Goal: Transaction & Acquisition: Purchase product/service

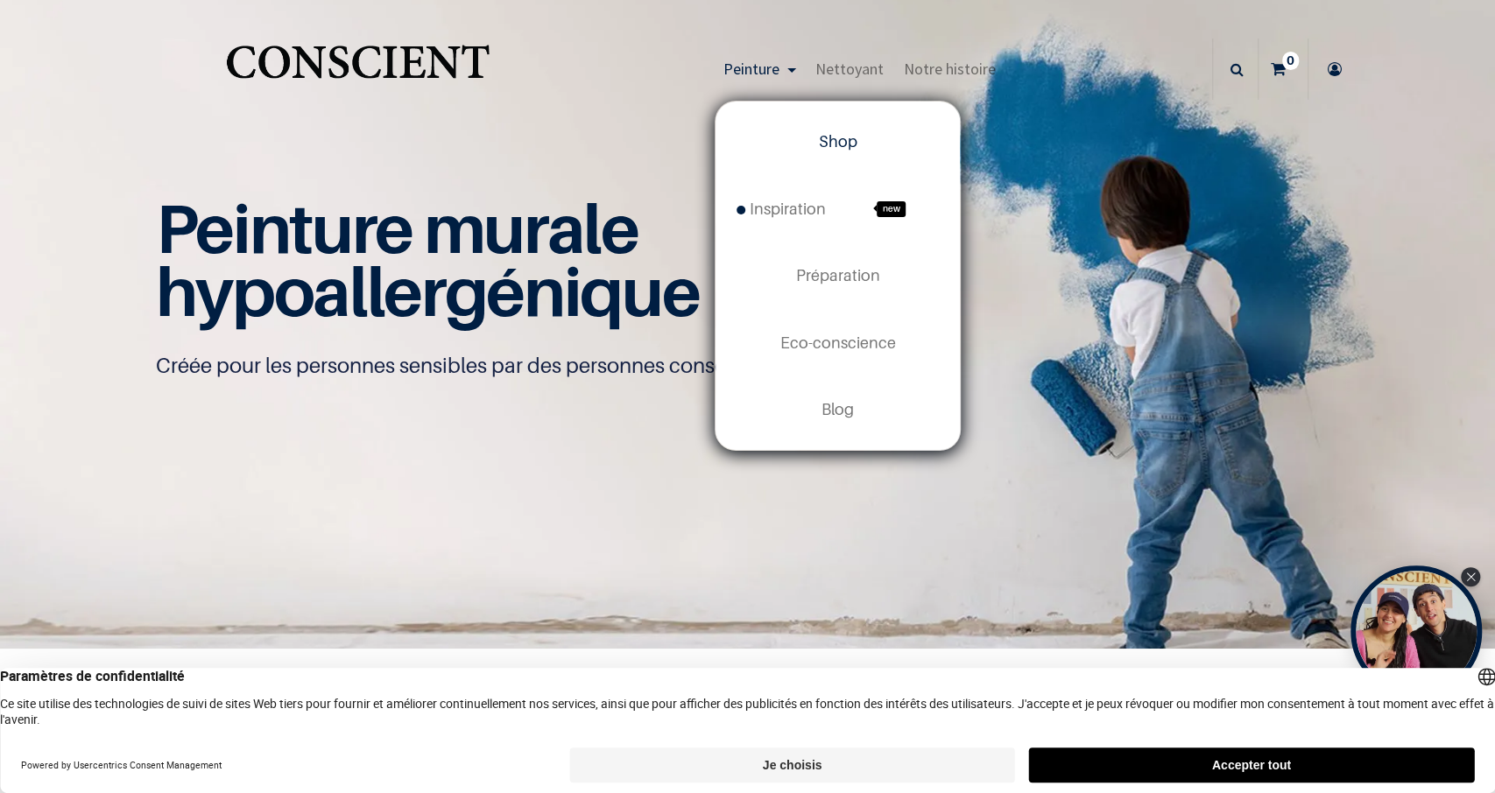
click at [850, 145] on span "Shop" at bounding box center [837, 141] width 39 height 18
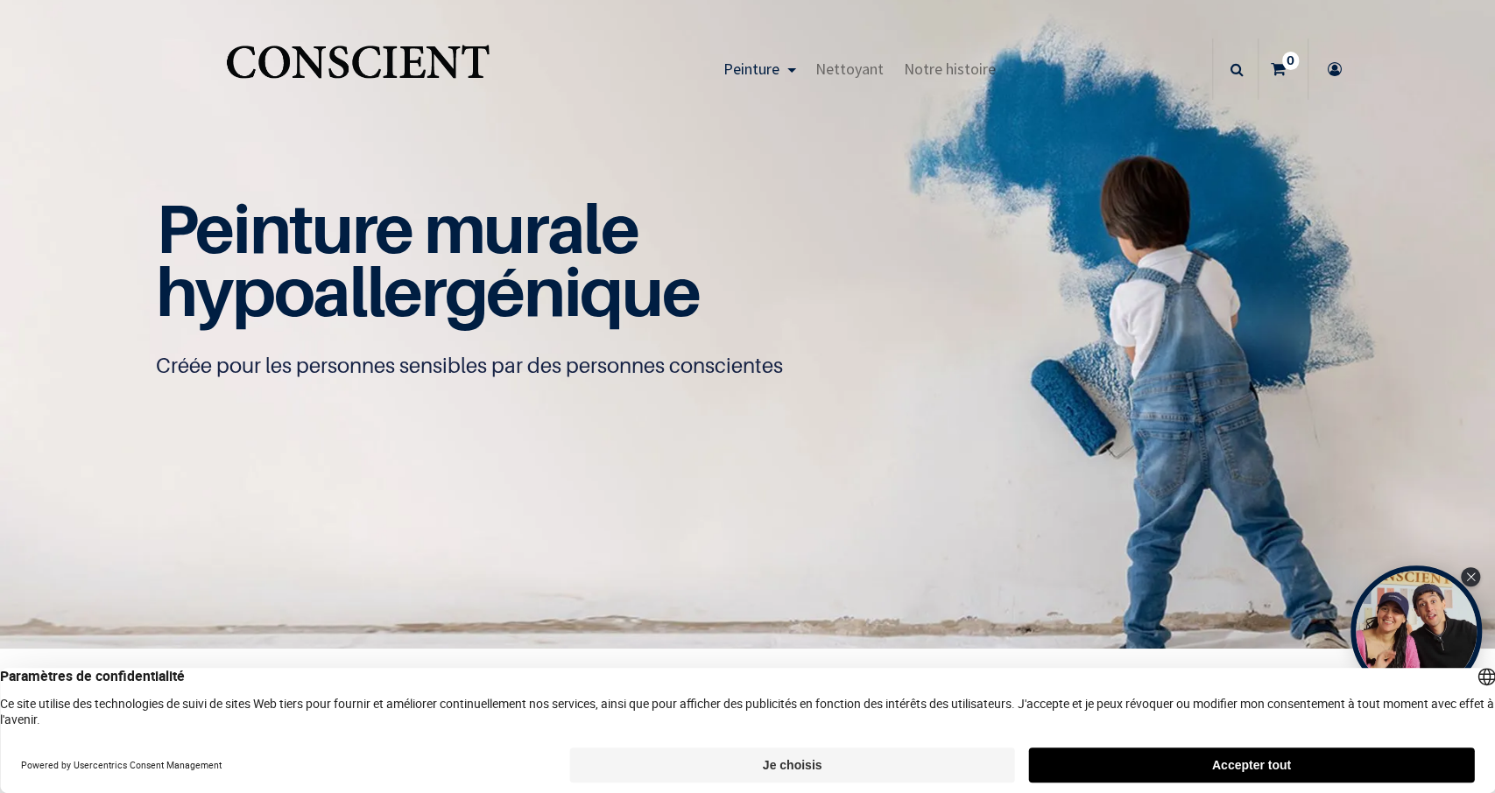
click at [1284, 764] on button "Accepter tout" at bounding box center [1251, 765] width 445 height 35
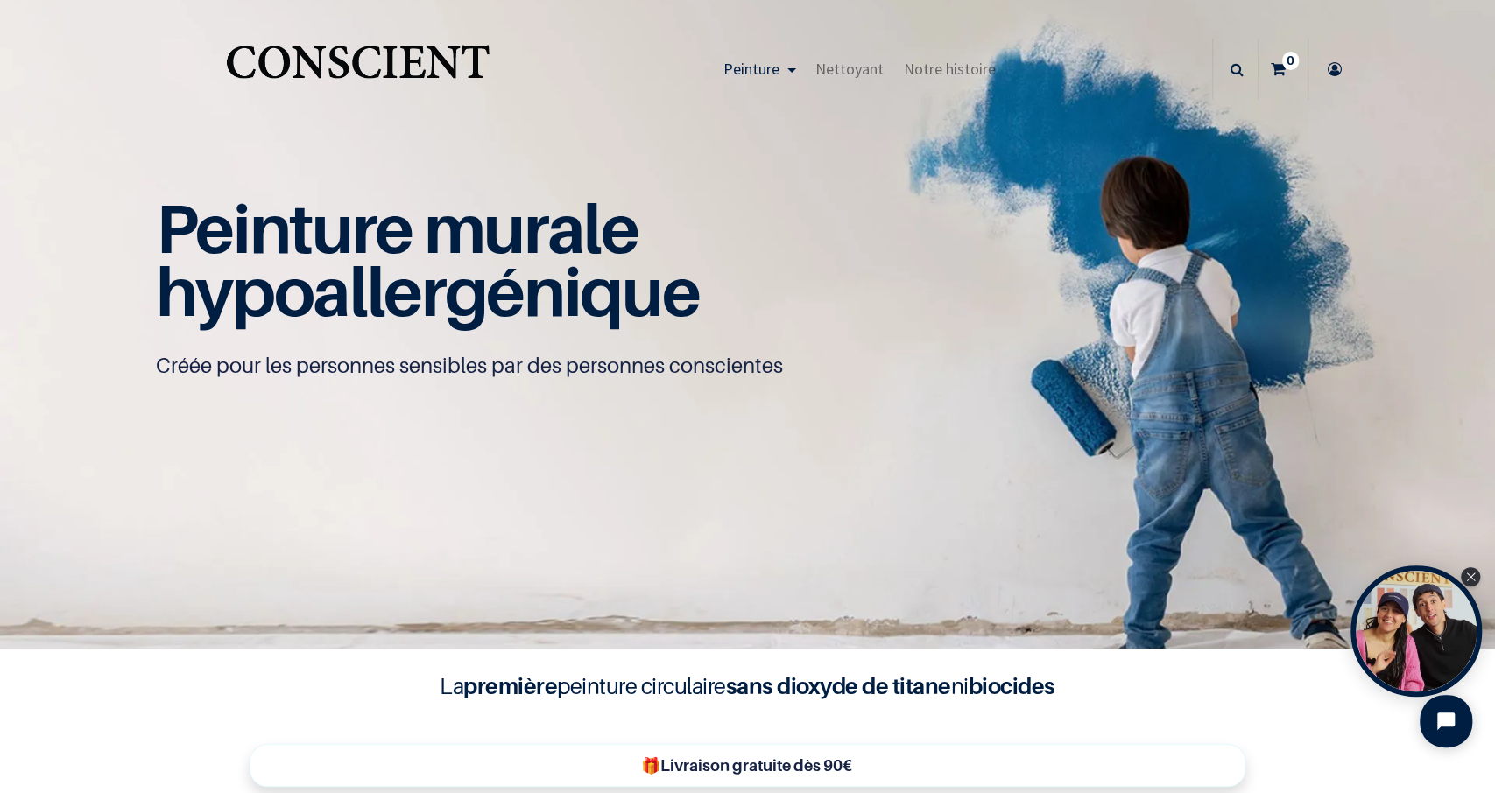
scroll to position [91, 0]
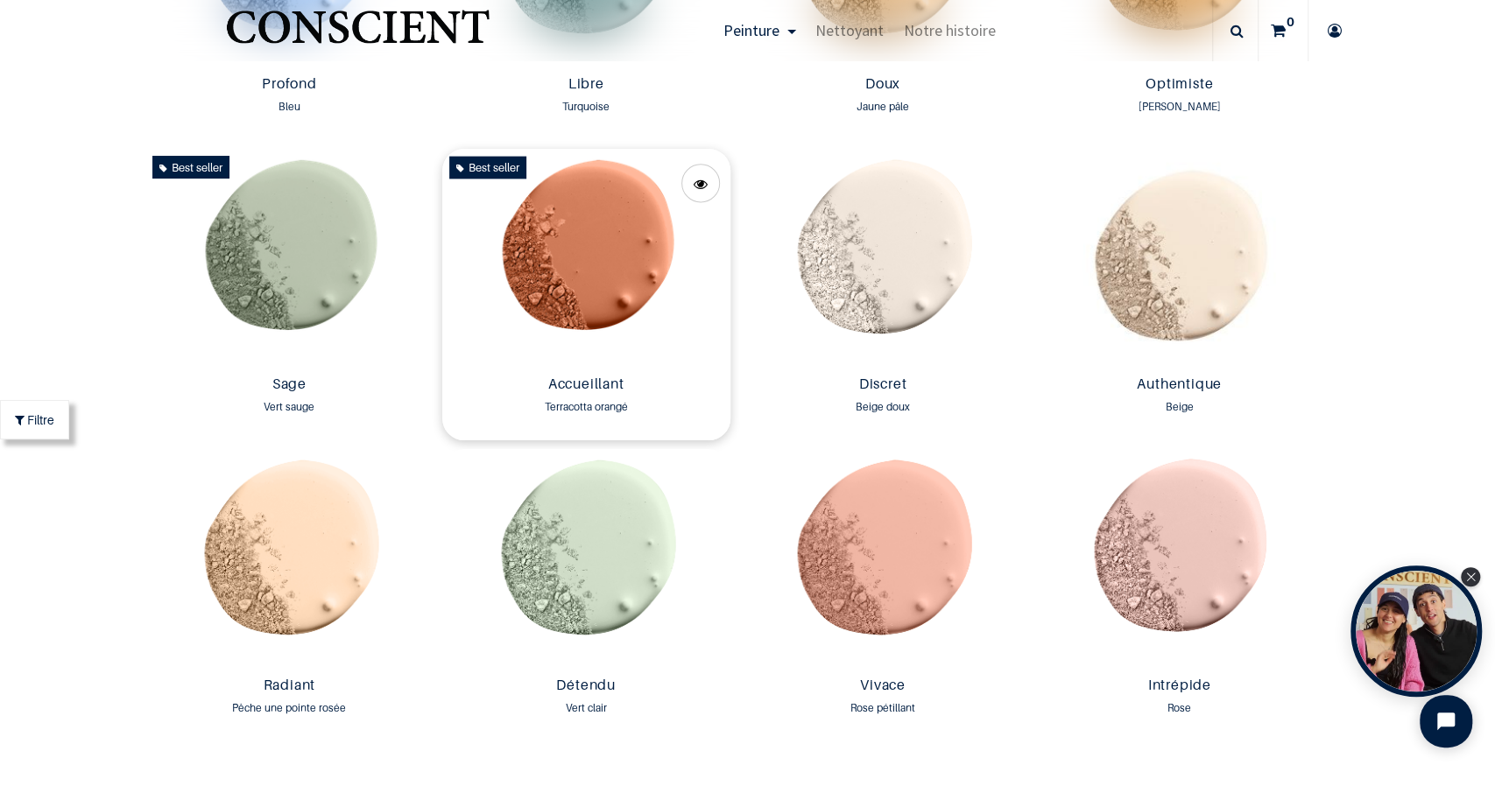
scroll to position [1524, 0]
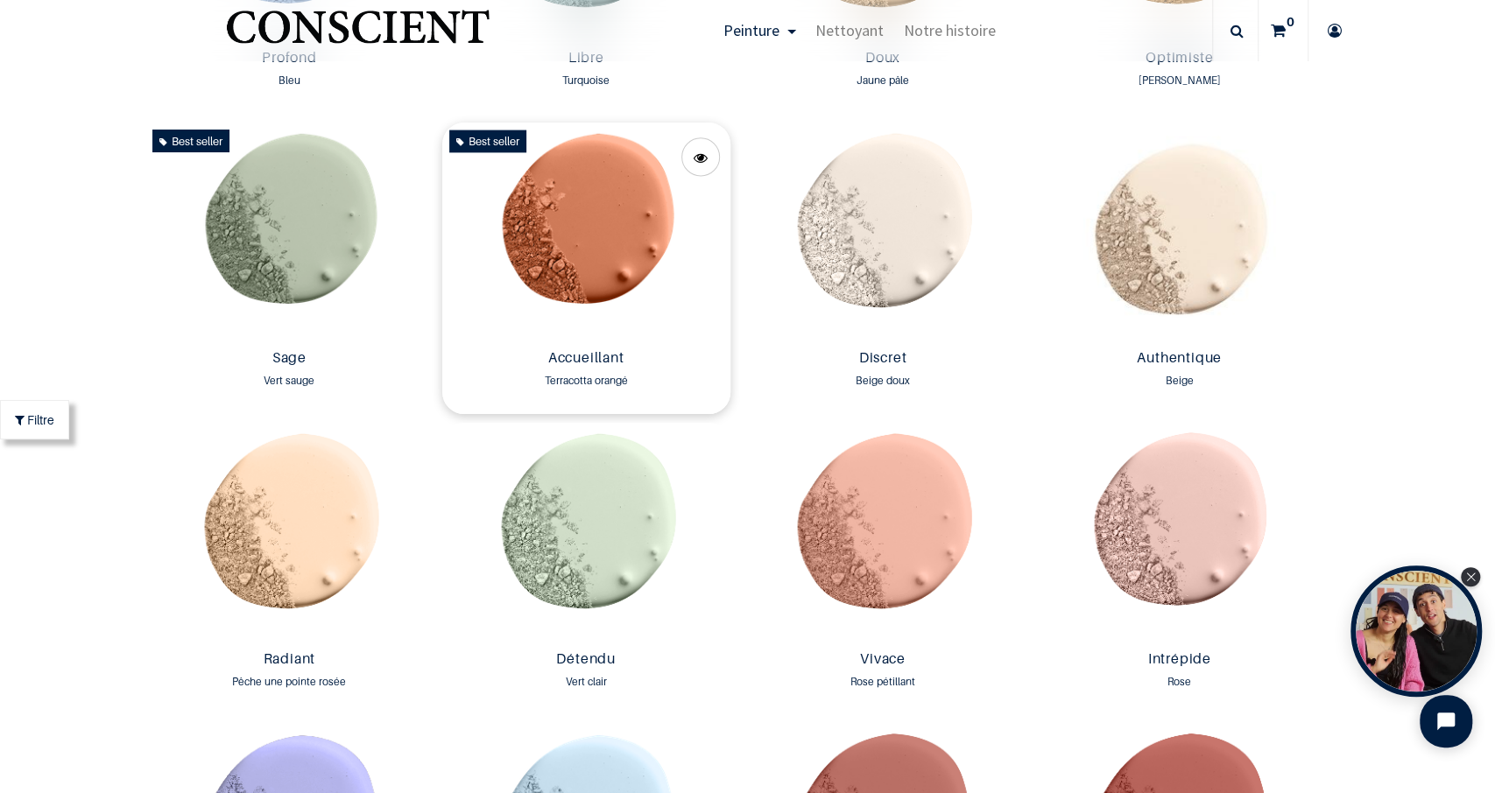
click at [604, 245] on img at bounding box center [586, 233] width 288 height 220
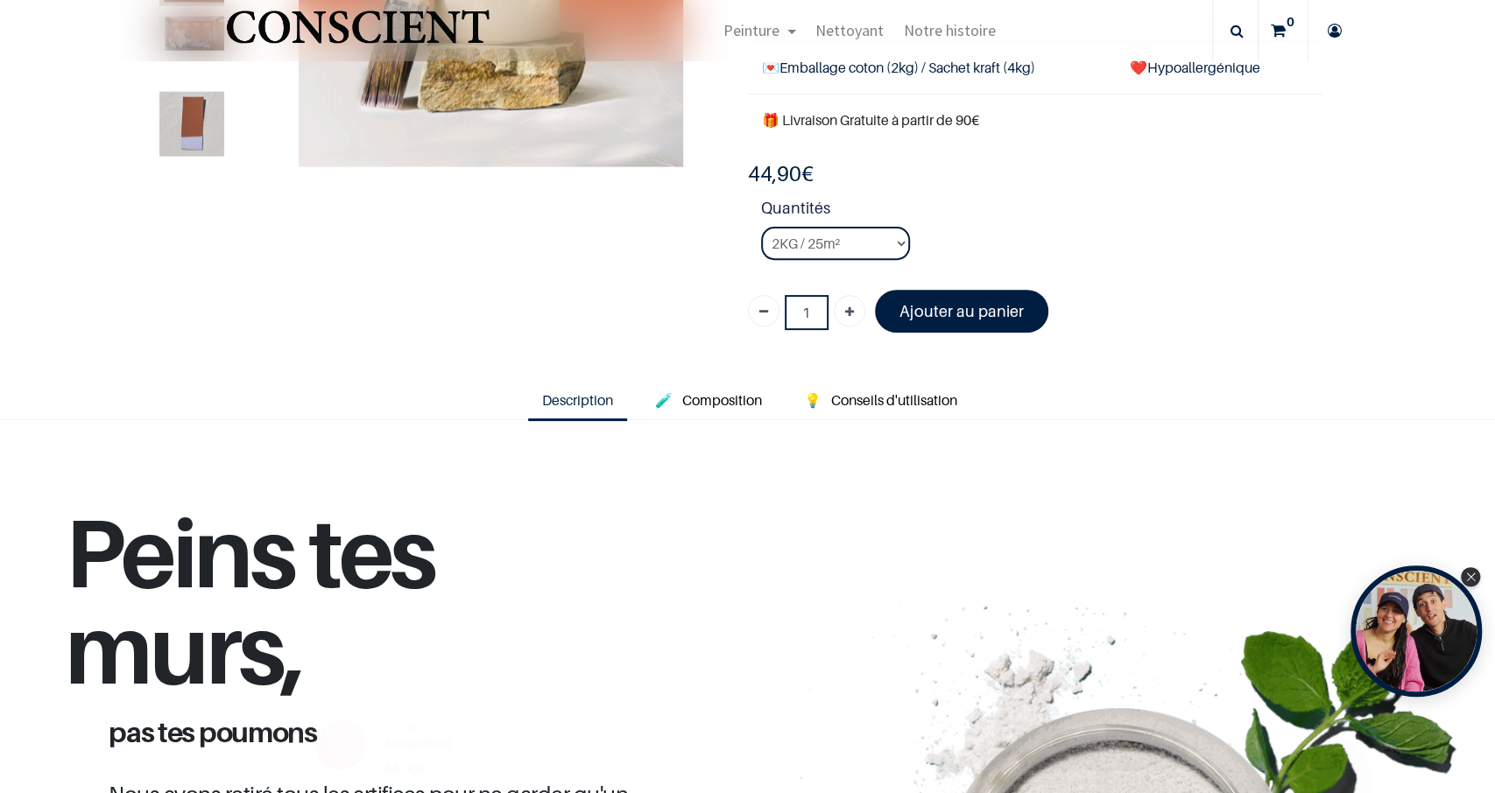
scroll to position [11, 0]
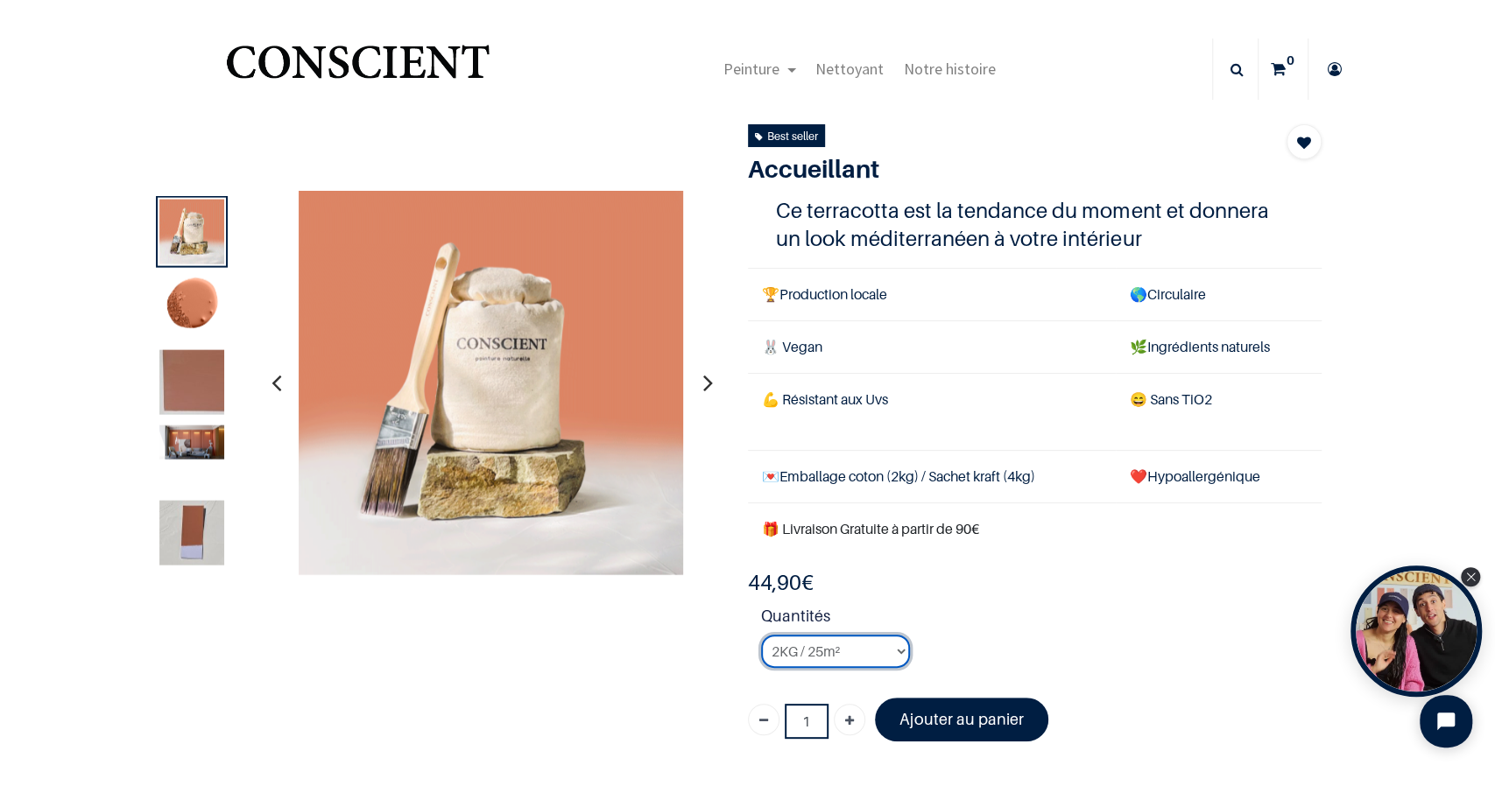
click at [761, 635] on select "2KG / 25m² 4KG / 50m² 8KG / 100m² Testeur" at bounding box center [835, 651] width 149 height 33
click at [1001, 604] on strong "Quantités" at bounding box center [1041, 619] width 560 height 31
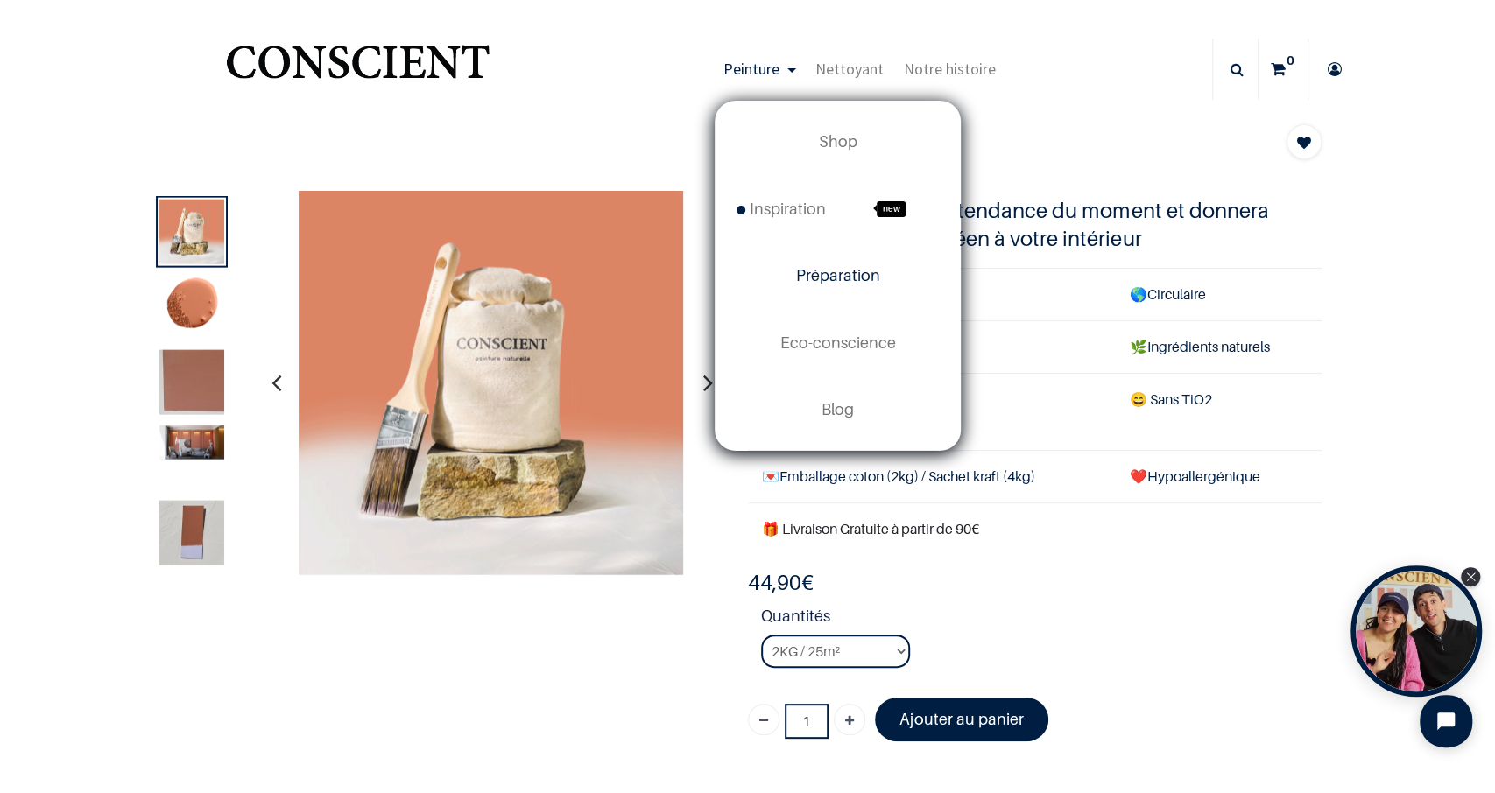
click at [851, 290] on link "Préparation" at bounding box center [837, 276] width 244 height 67
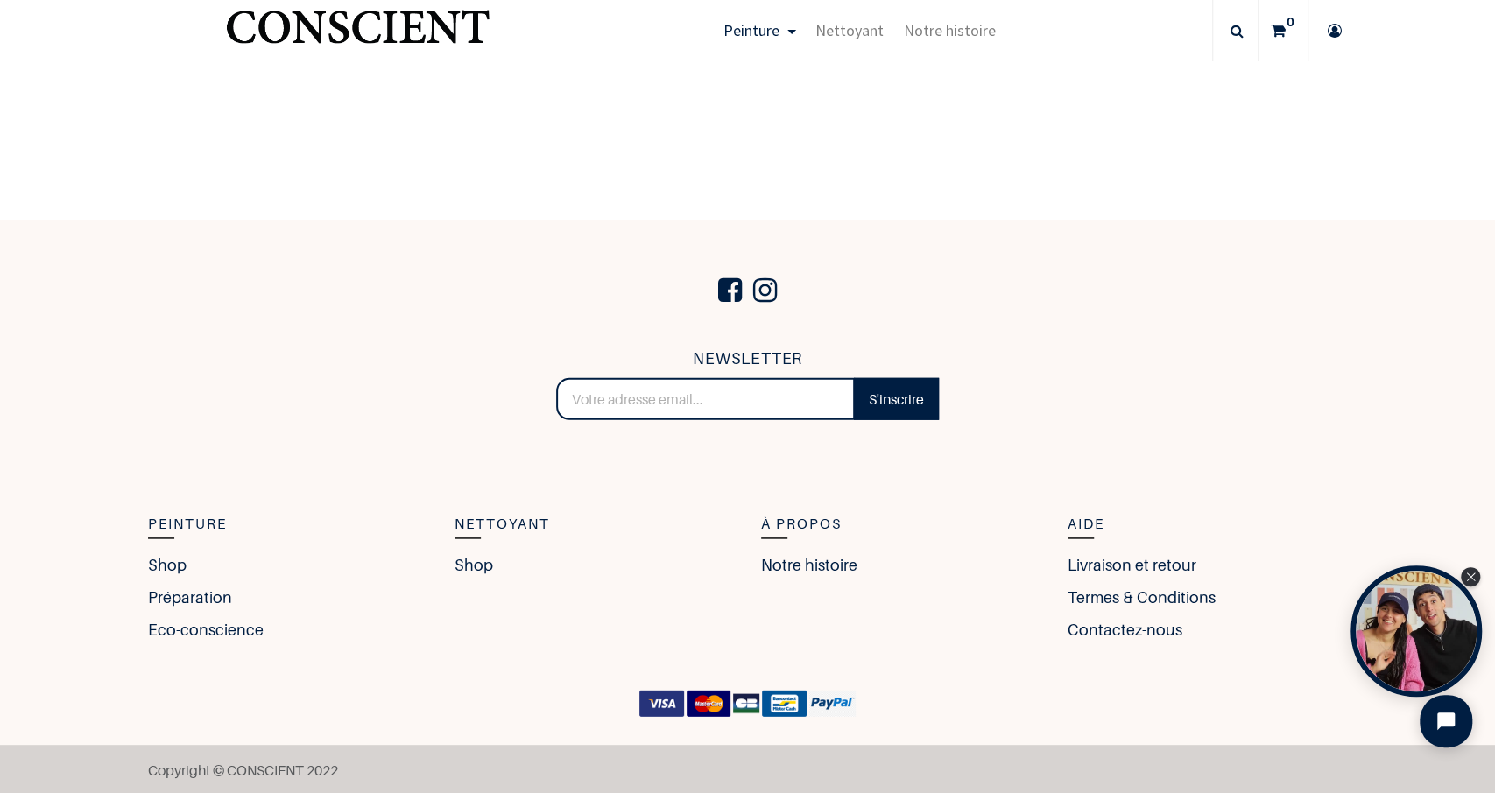
scroll to position [3057, 0]
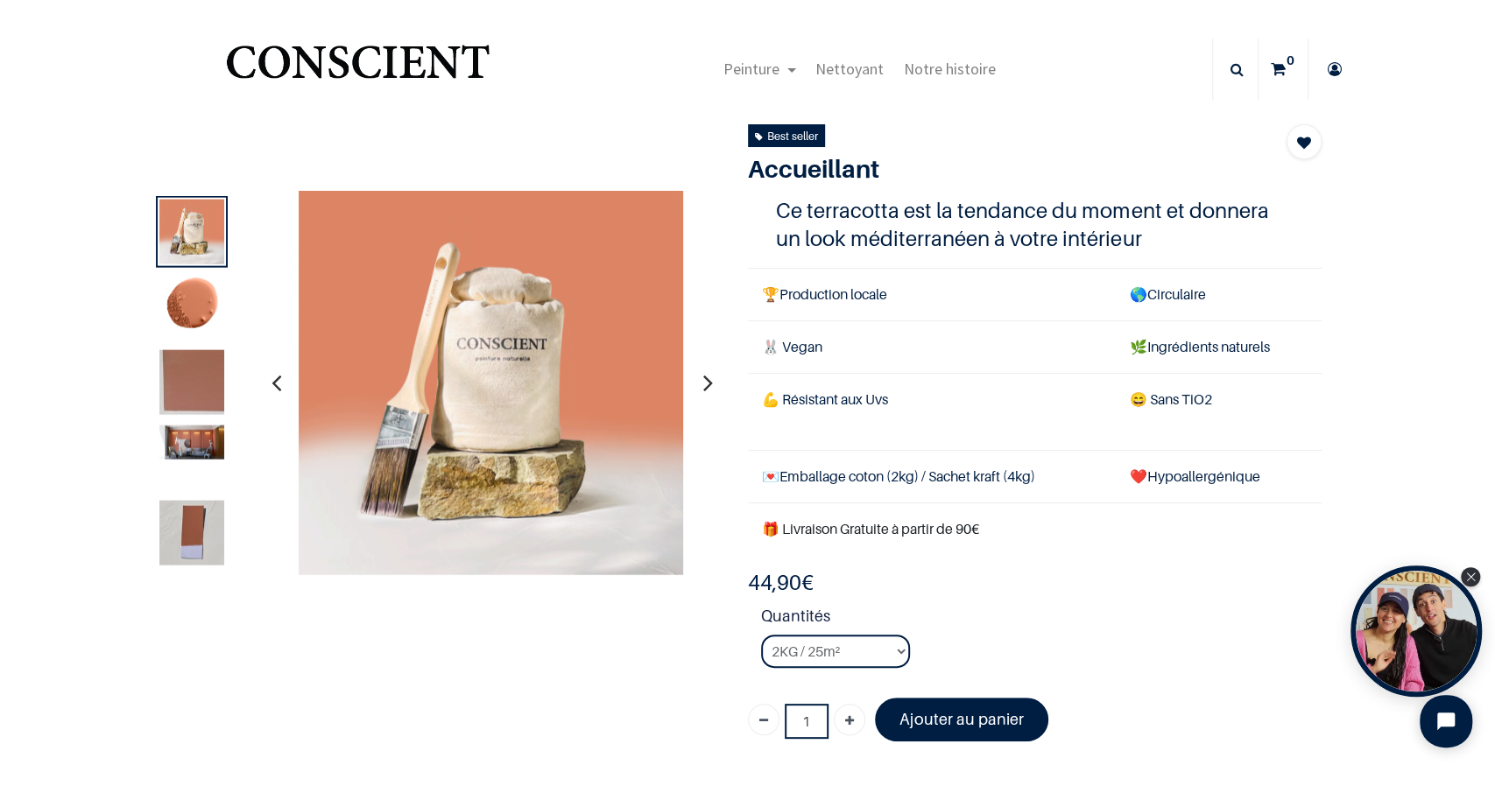
click at [192, 297] on img at bounding box center [191, 306] width 65 height 65
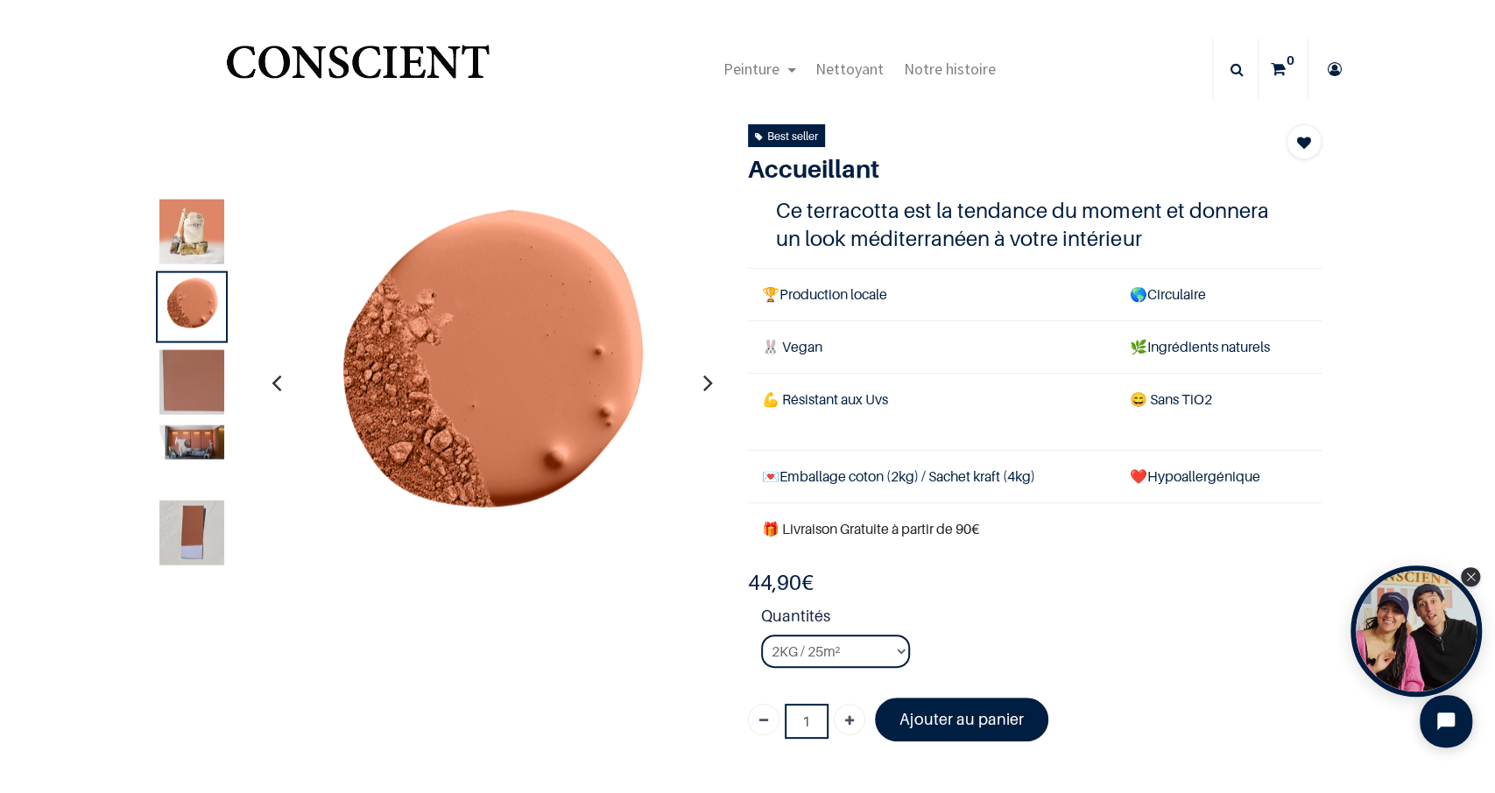
click at [186, 383] on img at bounding box center [191, 381] width 65 height 65
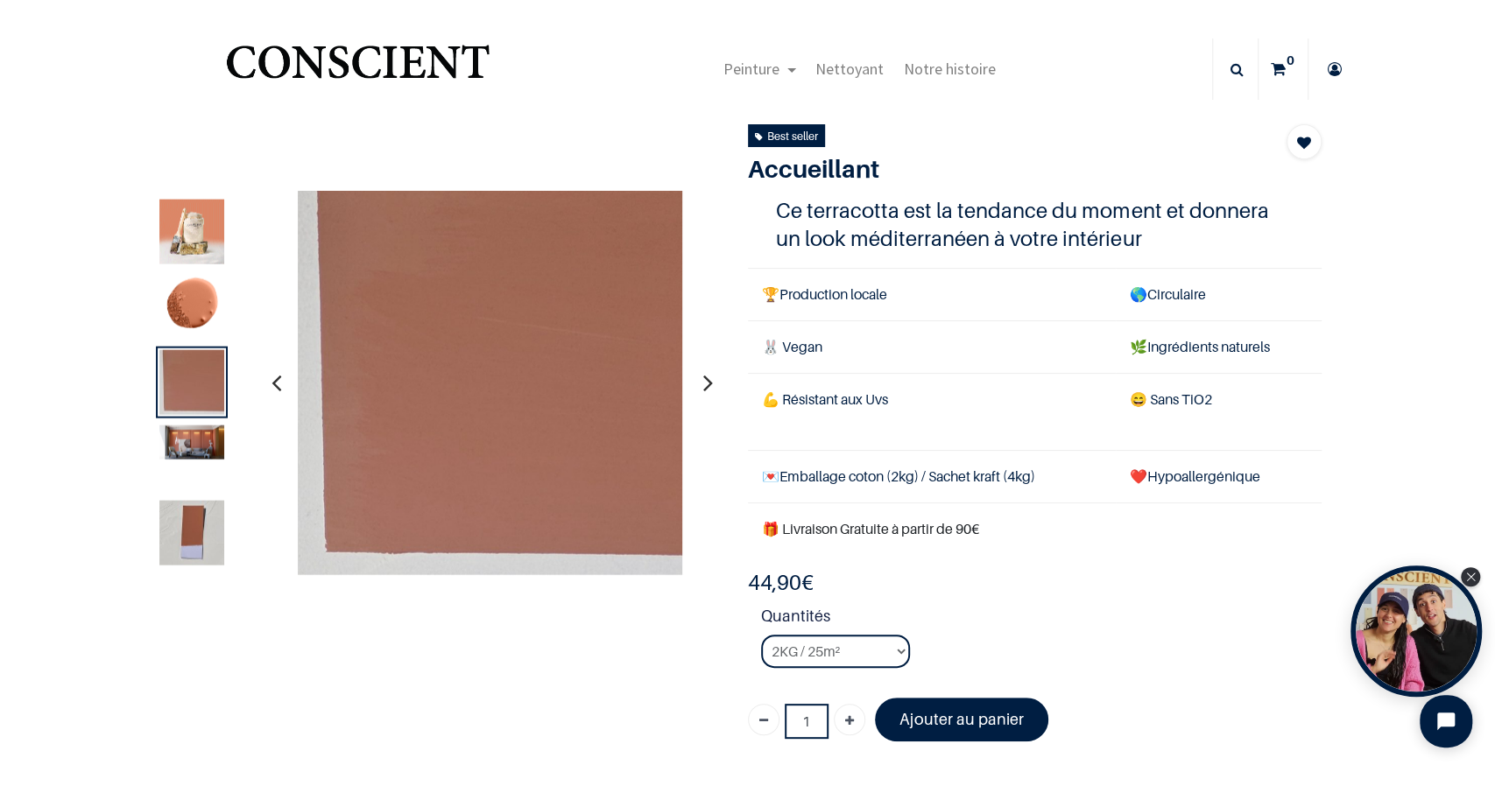
click at [184, 452] on img at bounding box center [191, 442] width 65 height 34
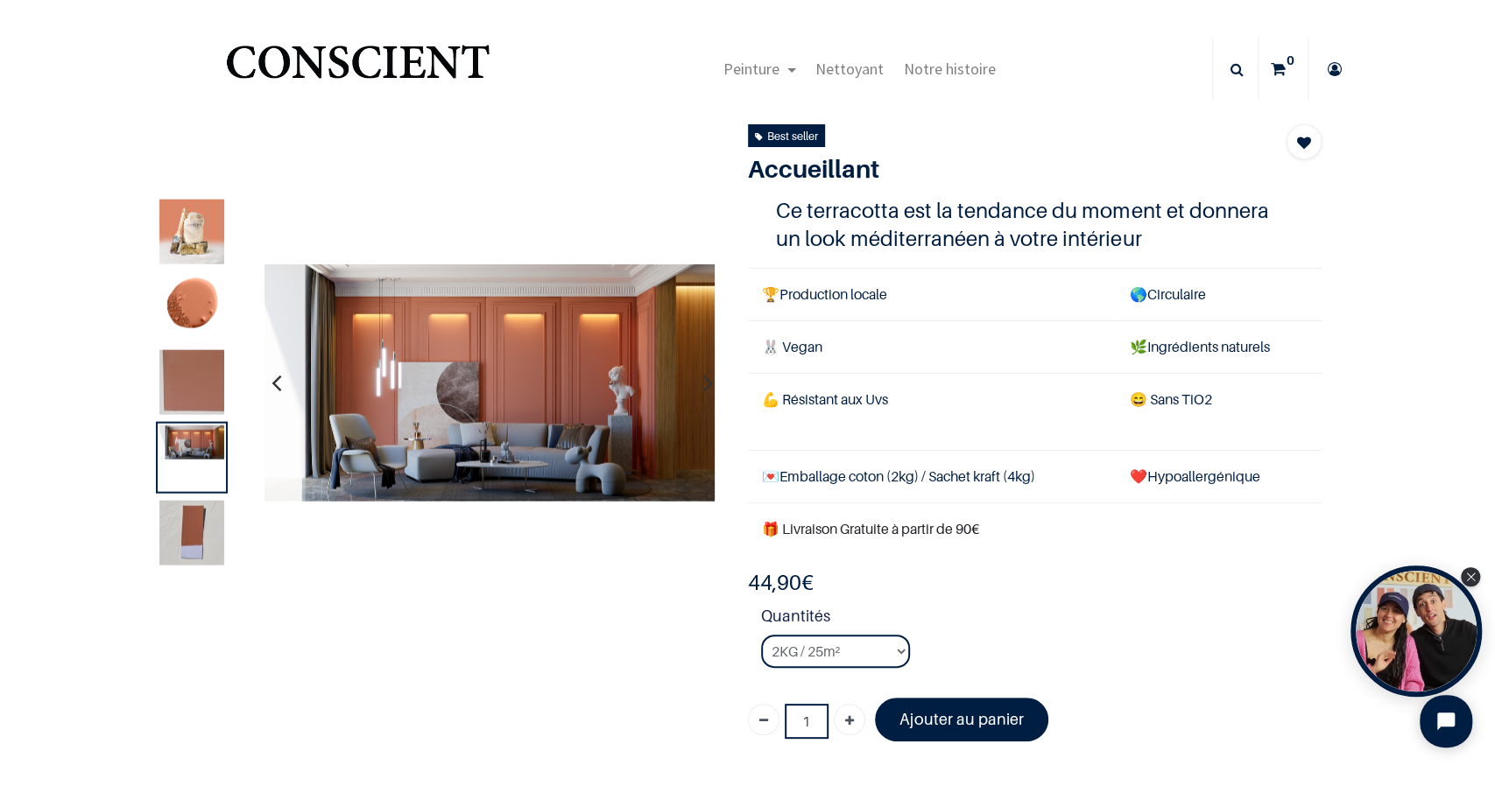
click at [186, 524] on img at bounding box center [191, 532] width 65 height 65
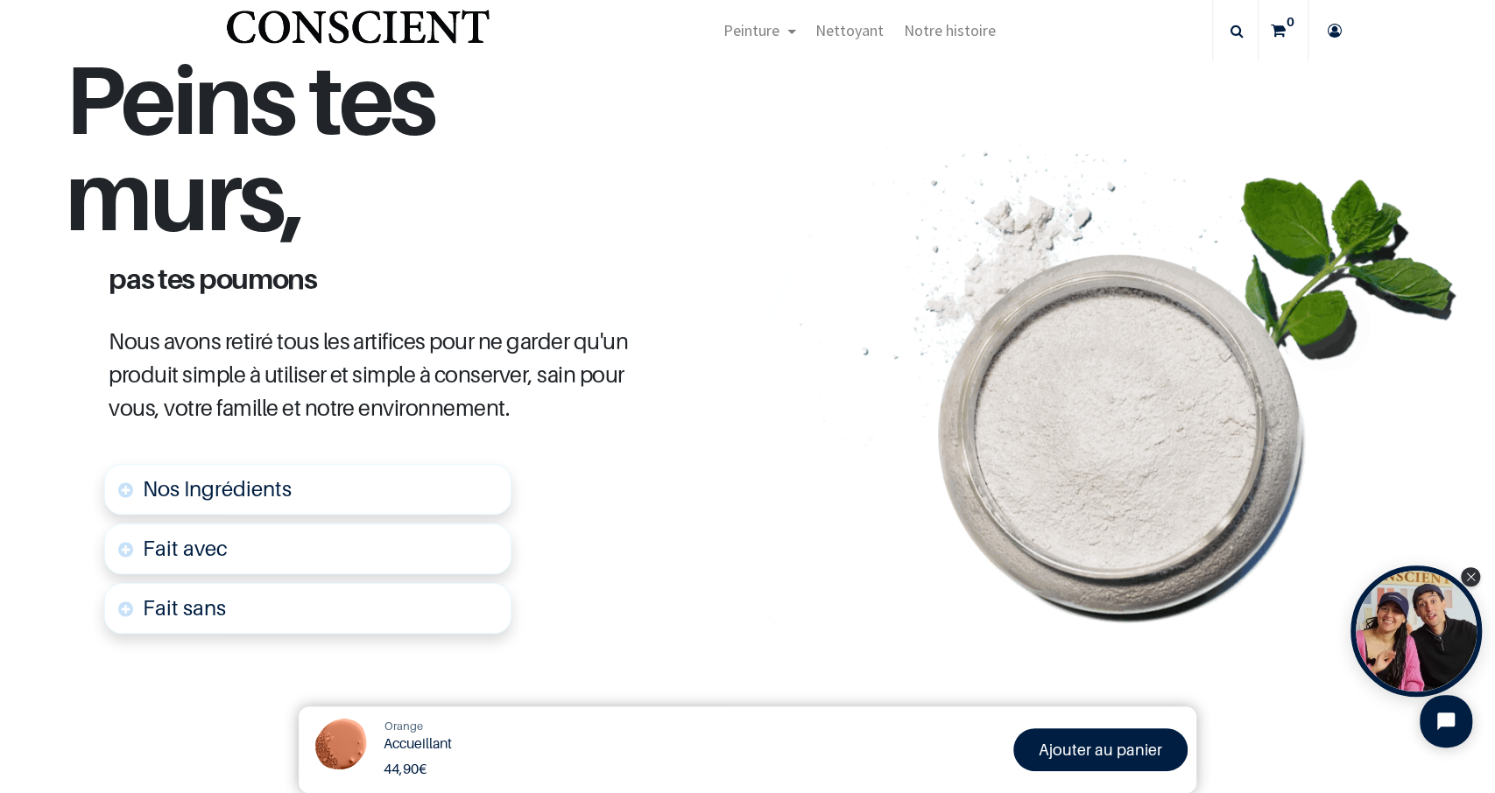
scroll to position [812, 0]
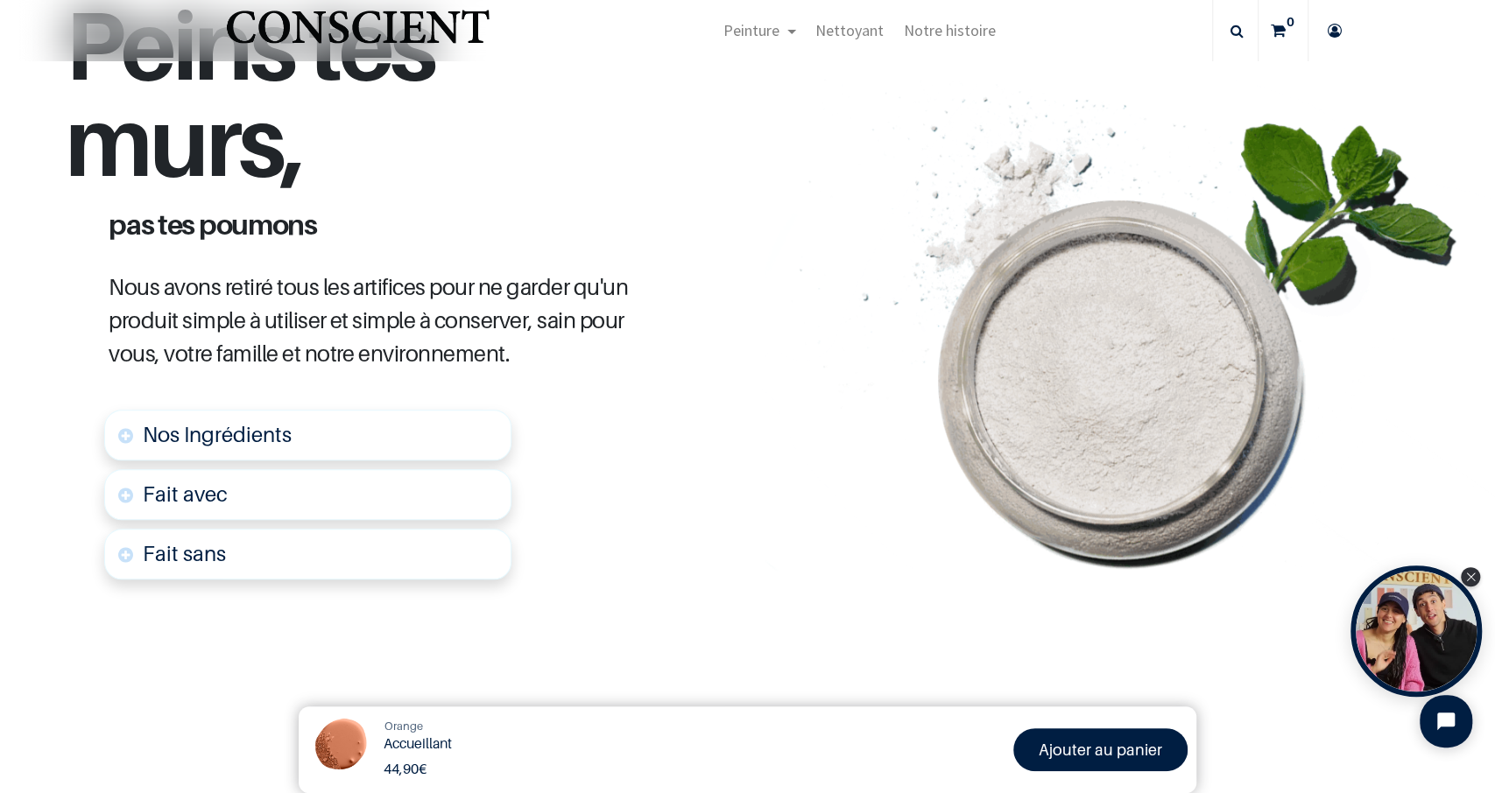
click at [237, 542] on link "Fait sans" at bounding box center [307, 554] width 407 height 51
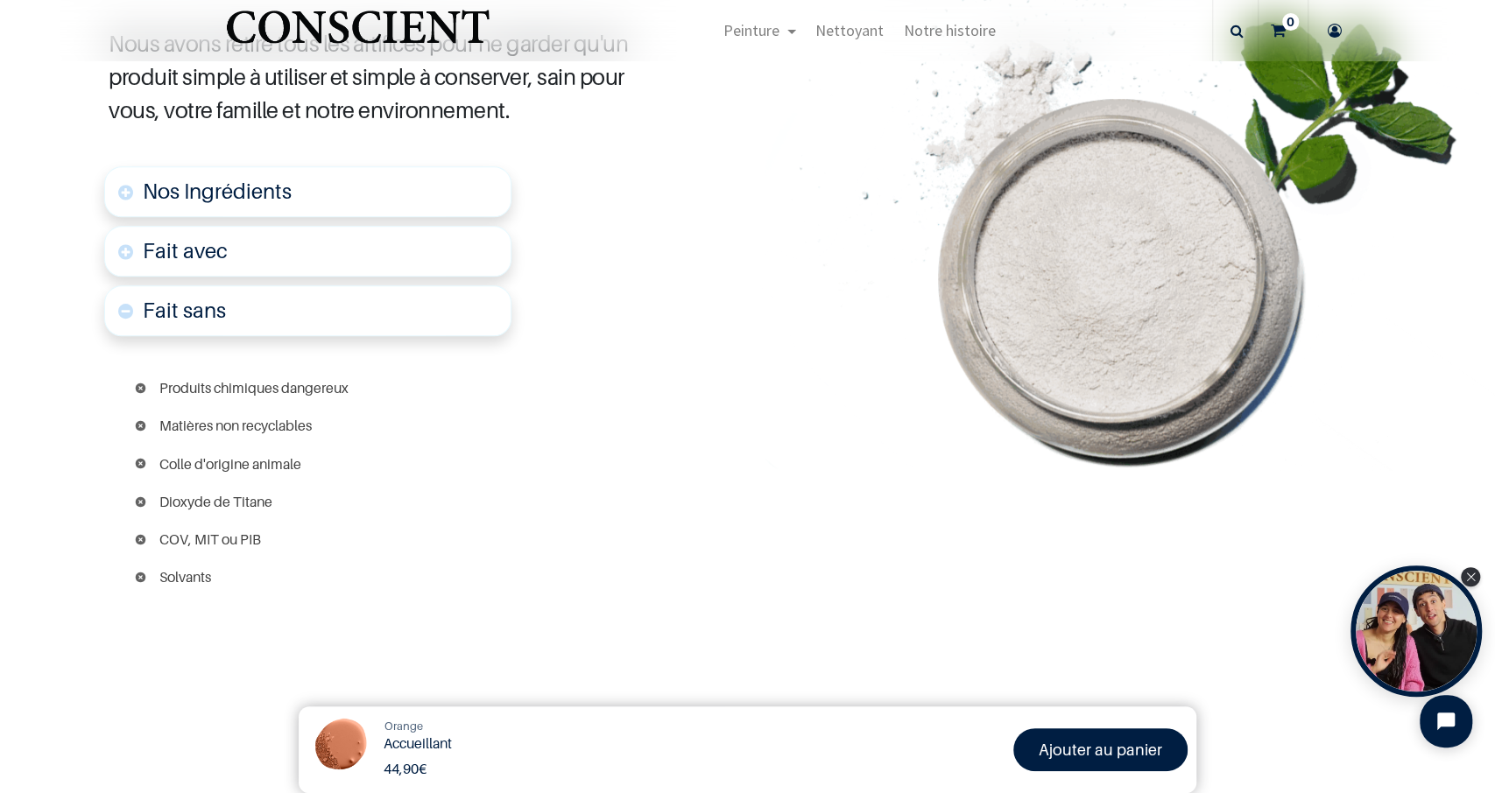
click at [257, 251] on link "Fait avec" at bounding box center [307, 251] width 407 height 51
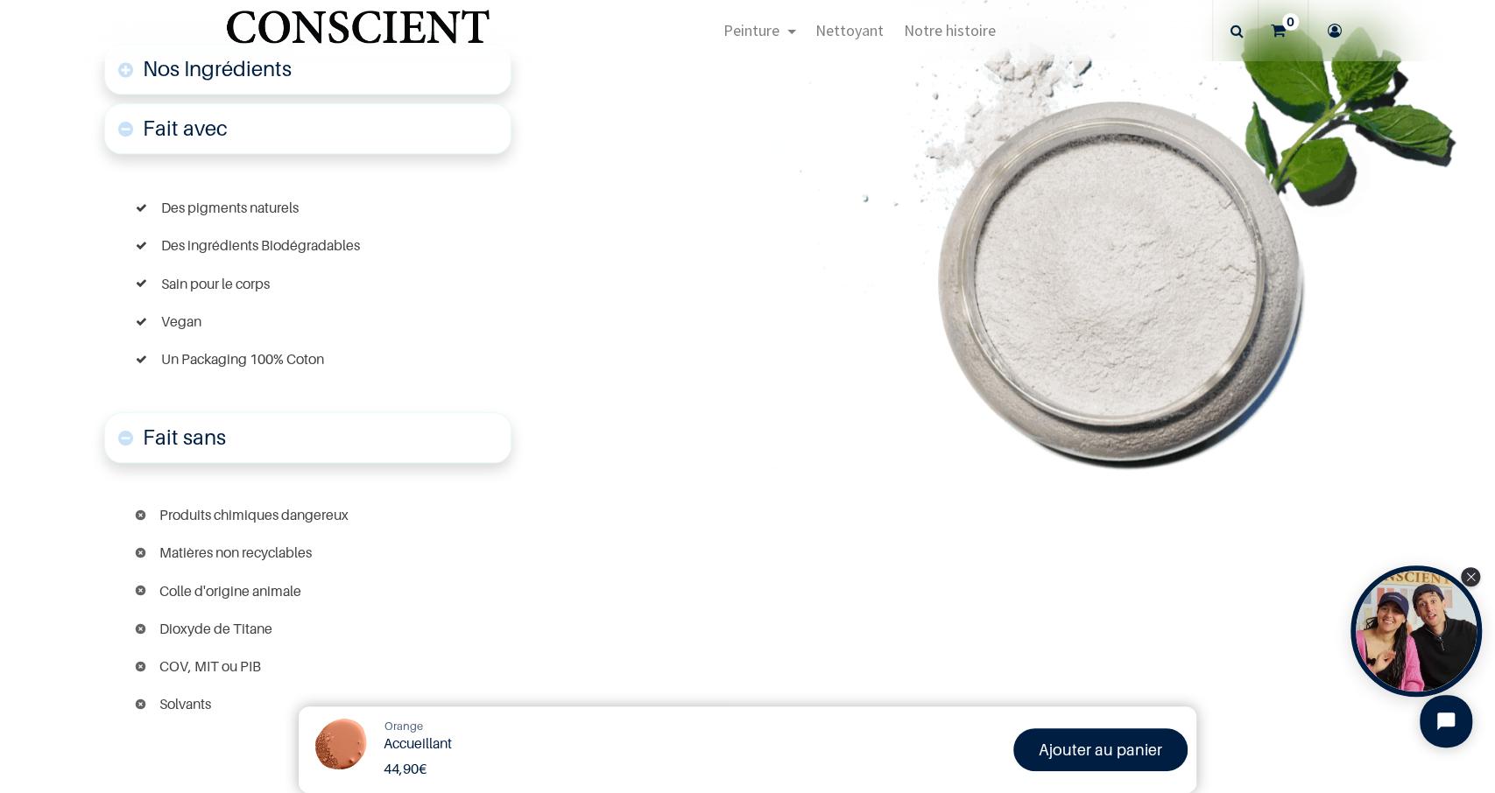
scroll to position [1180, 0]
